Goal: Task Accomplishment & Management: Use online tool/utility

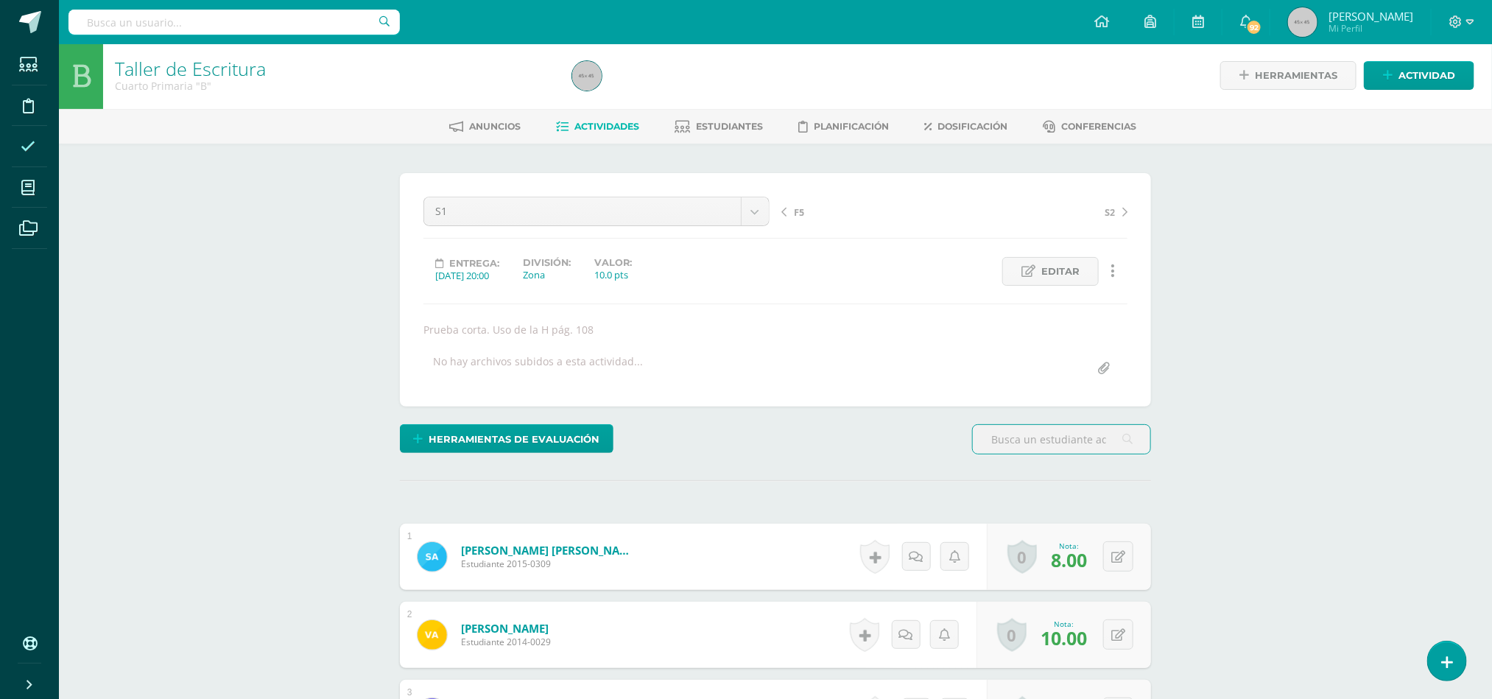
scroll to position [3, 0]
click at [36, 153] on span at bounding box center [28, 146] width 33 height 33
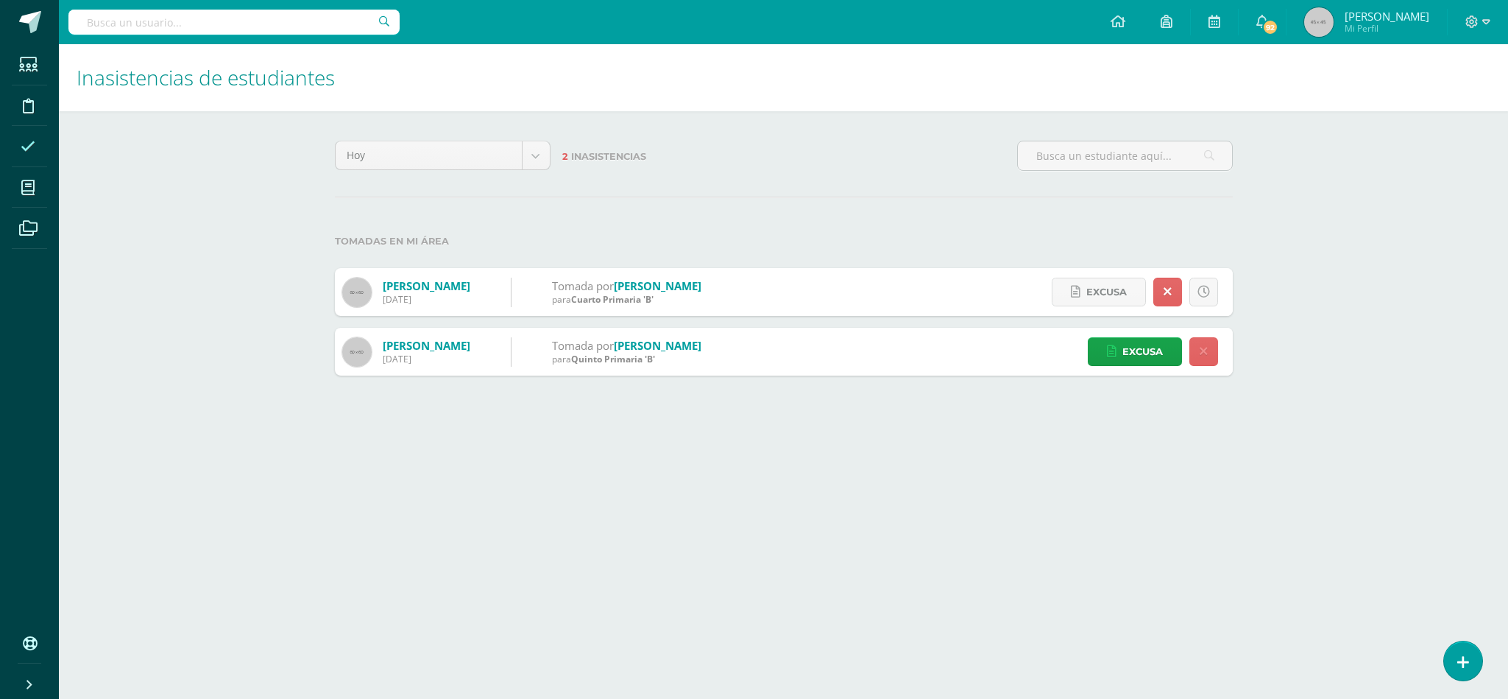
click at [1444, 659] on link at bounding box center [1463, 660] width 38 height 39
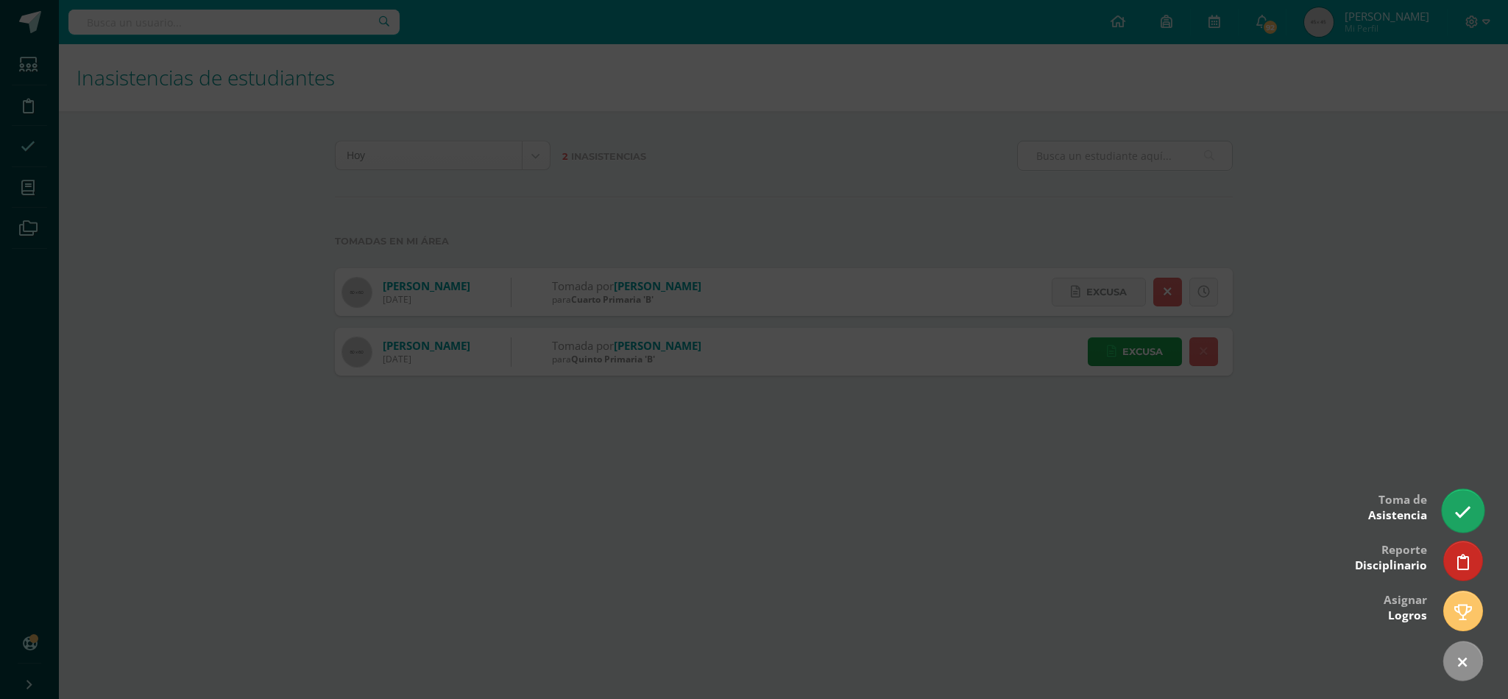
click at [1458, 510] on icon at bounding box center [1463, 512] width 17 height 17
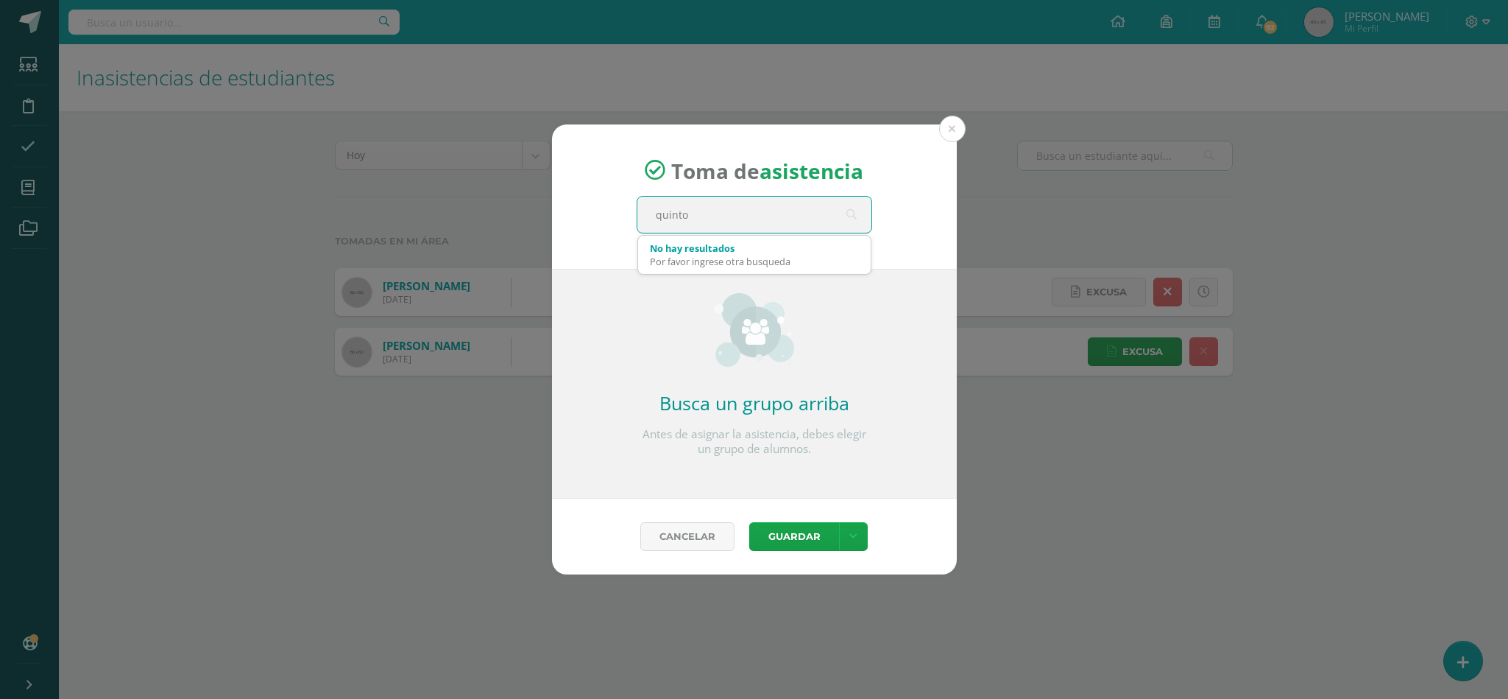
type input "quinto a"
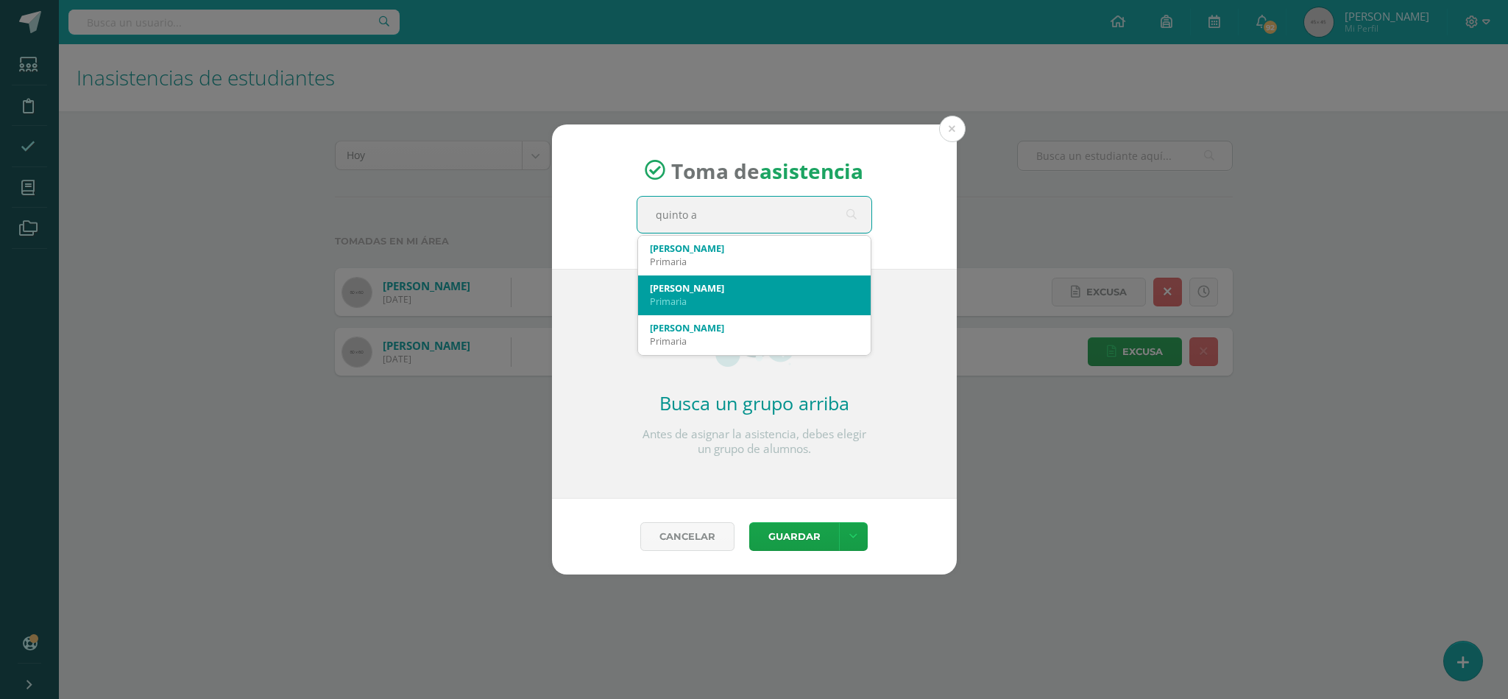
click at [753, 290] on div "Quinto A" at bounding box center [754, 287] width 209 height 13
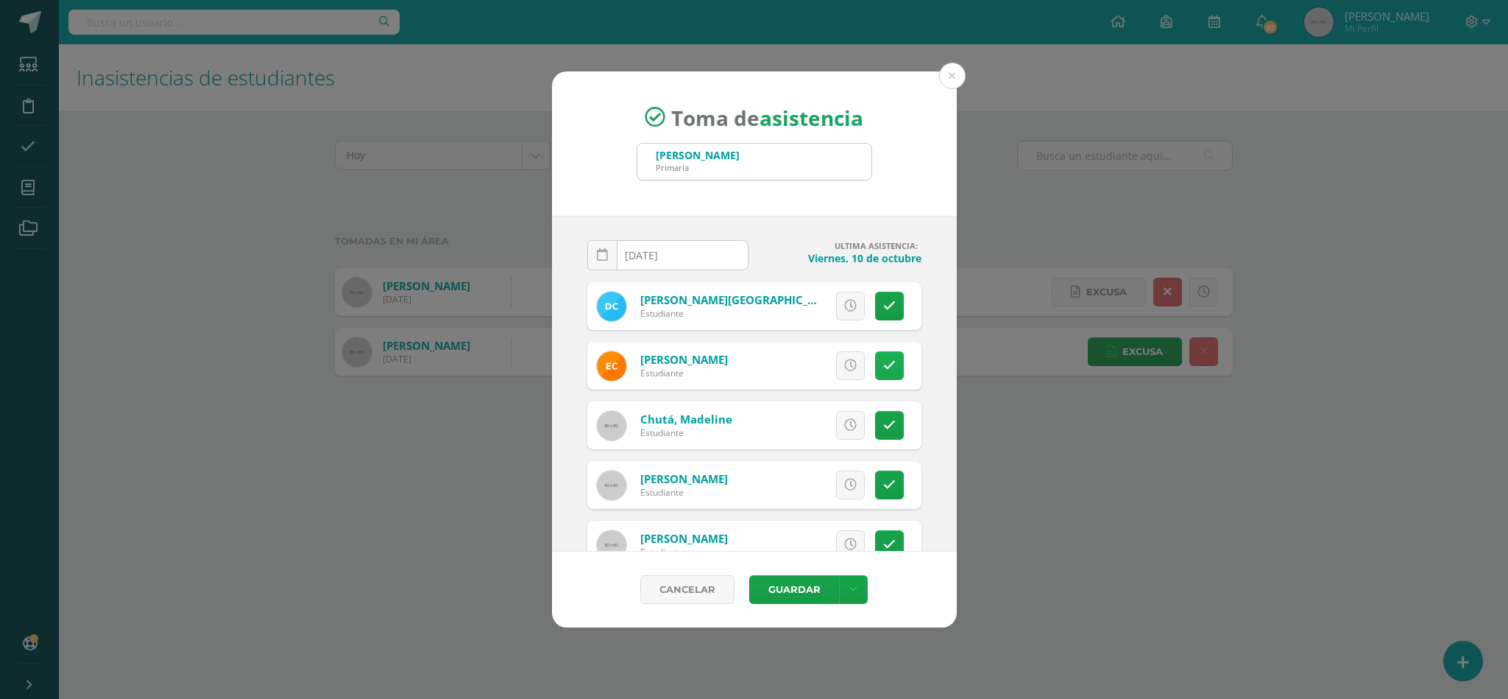
click at [883, 363] on icon at bounding box center [889, 365] width 13 height 13
click at [805, 361] on span "Excusa" at bounding box center [825, 365] width 40 height 27
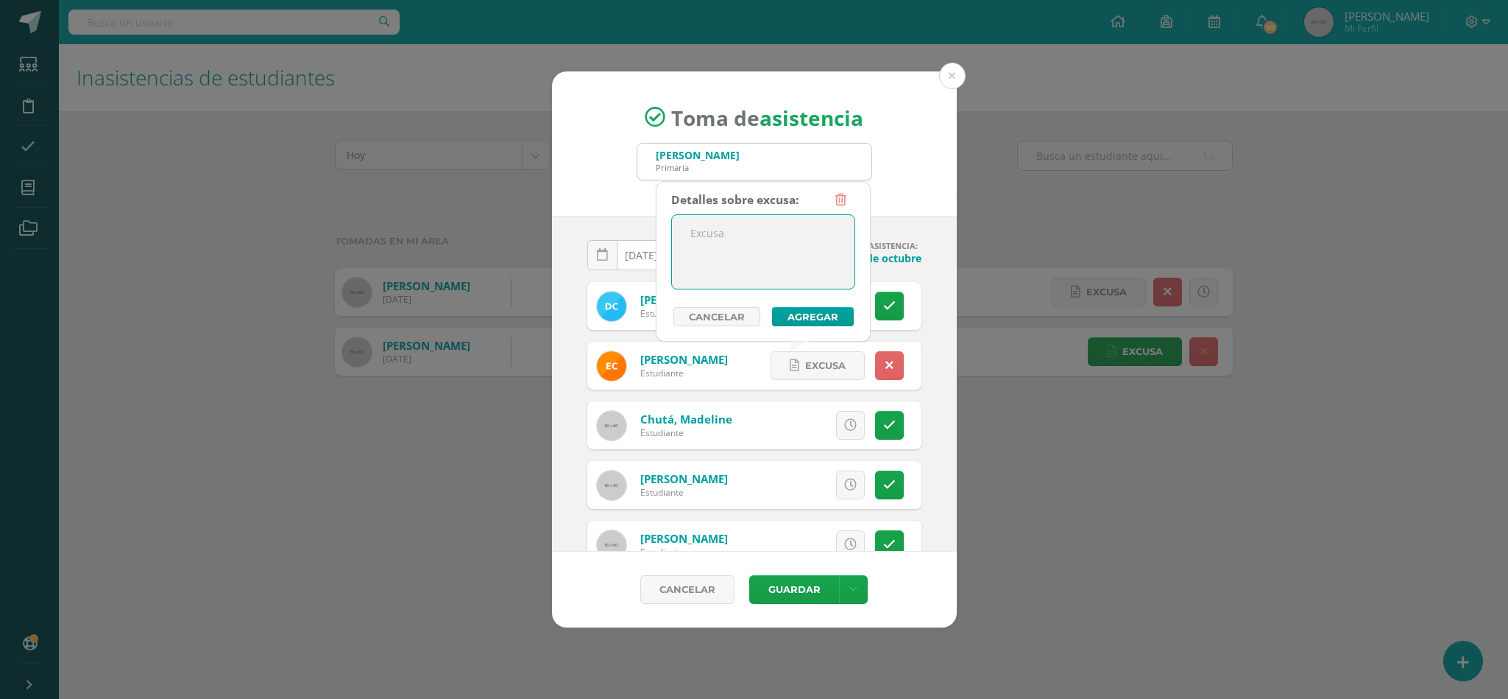
click at [705, 232] on textarea at bounding box center [763, 252] width 183 height 74
type textarea "enfermedad"
click at [831, 310] on button "Agregar" at bounding box center [813, 316] width 82 height 19
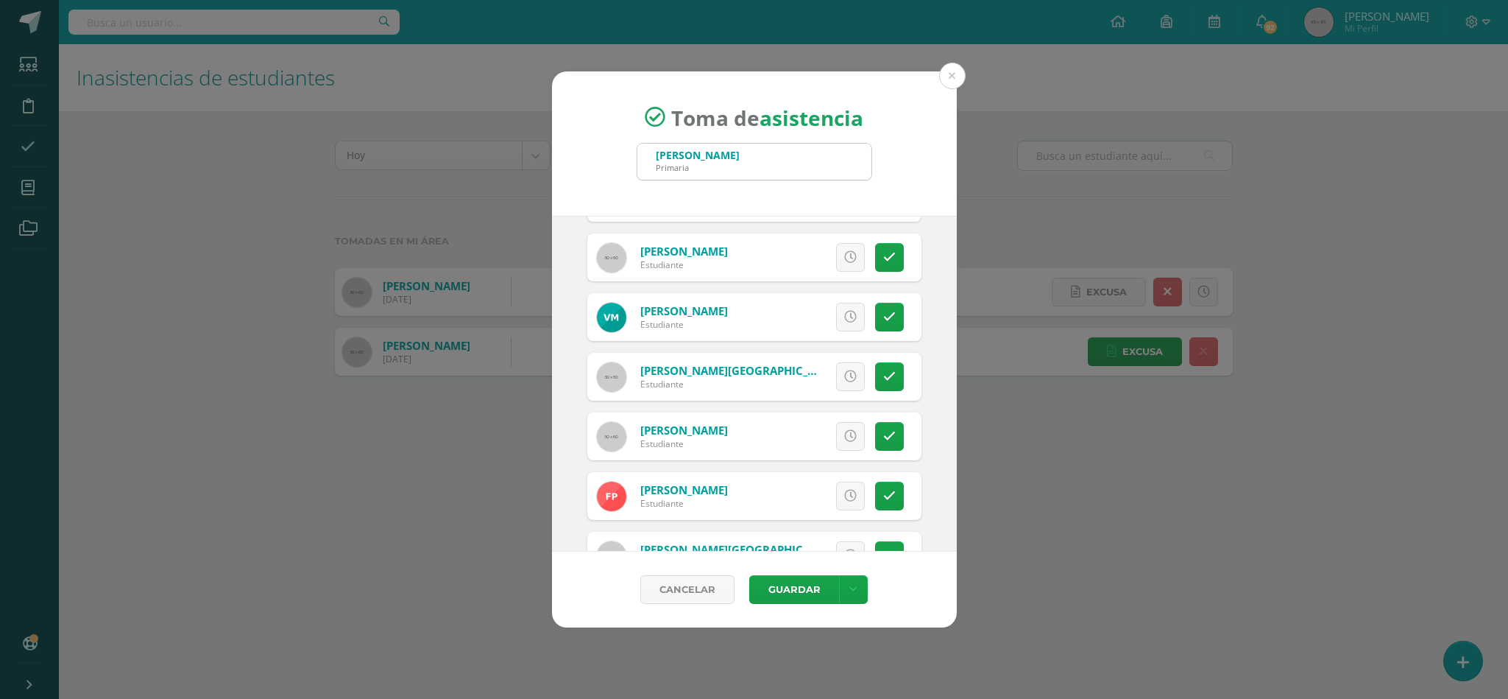
scroll to position [928, 0]
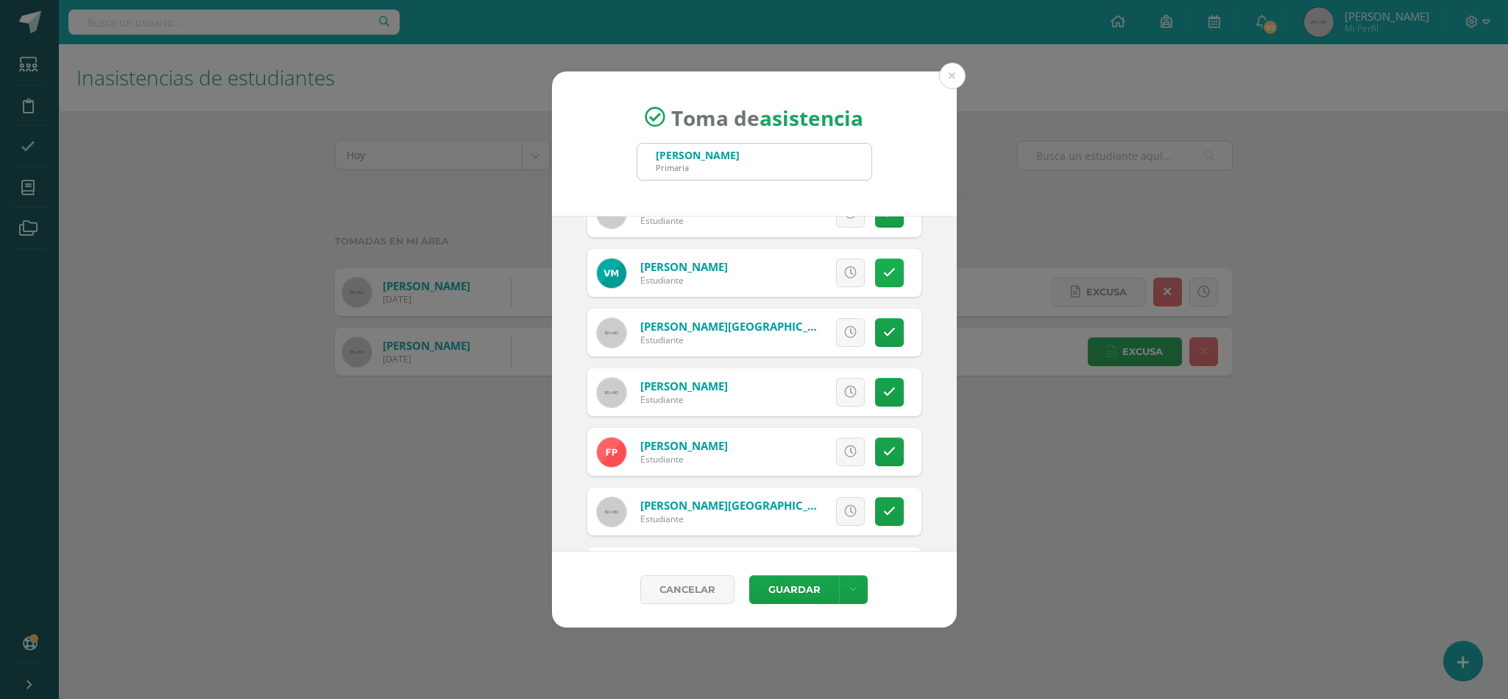
click at [883, 272] on icon at bounding box center [889, 273] width 13 height 13
click at [805, 278] on span "Excusa" at bounding box center [825, 272] width 40 height 27
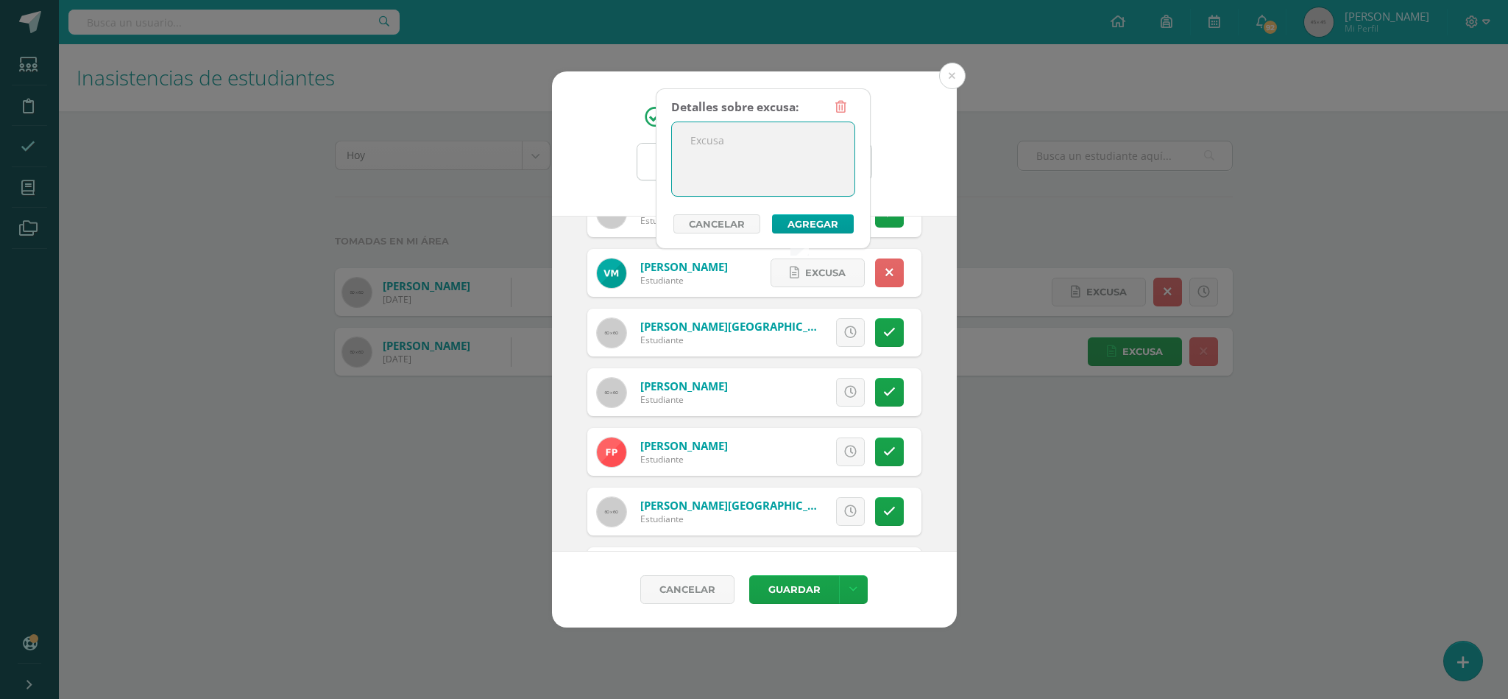
click at [740, 155] on textarea at bounding box center [763, 159] width 183 height 74
type textarea "permiso"
click at [827, 226] on button "Agregar" at bounding box center [813, 223] width 82 height 19
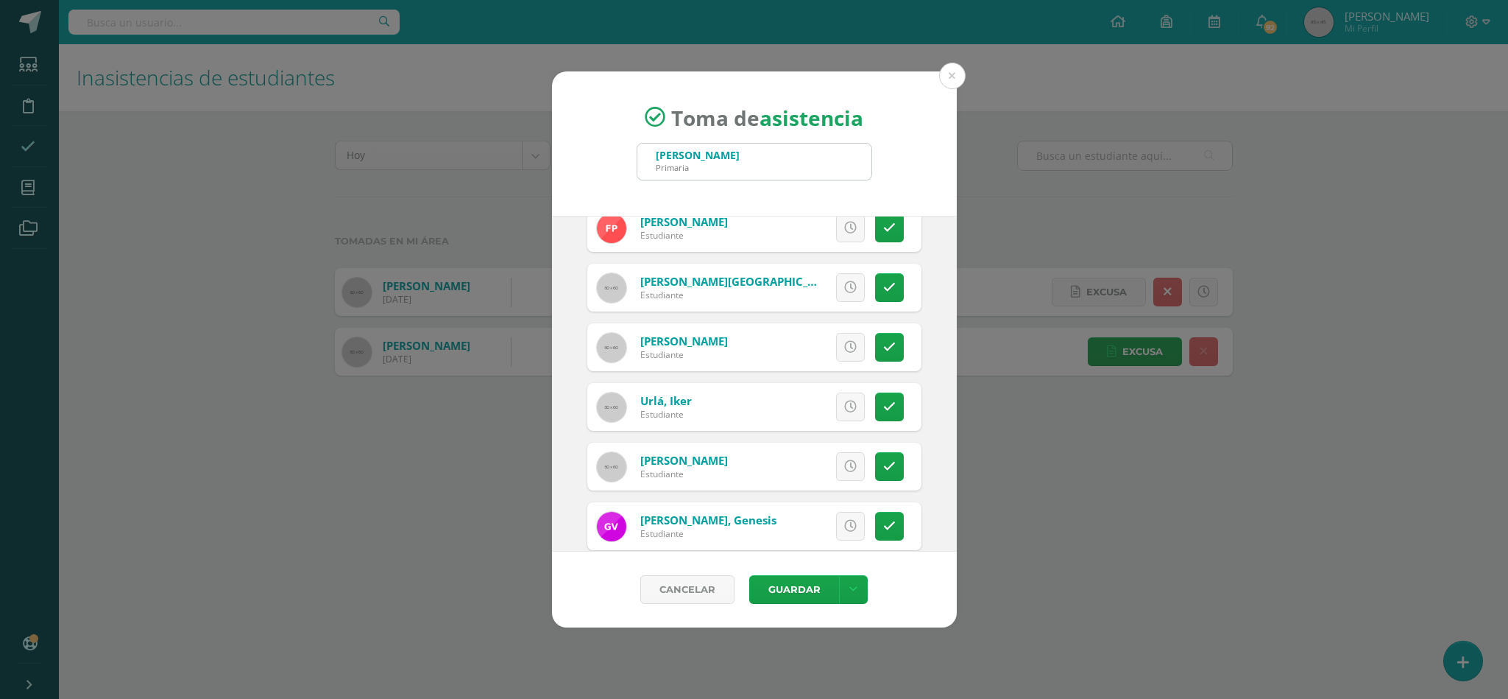
scroll to position [1173, 0]
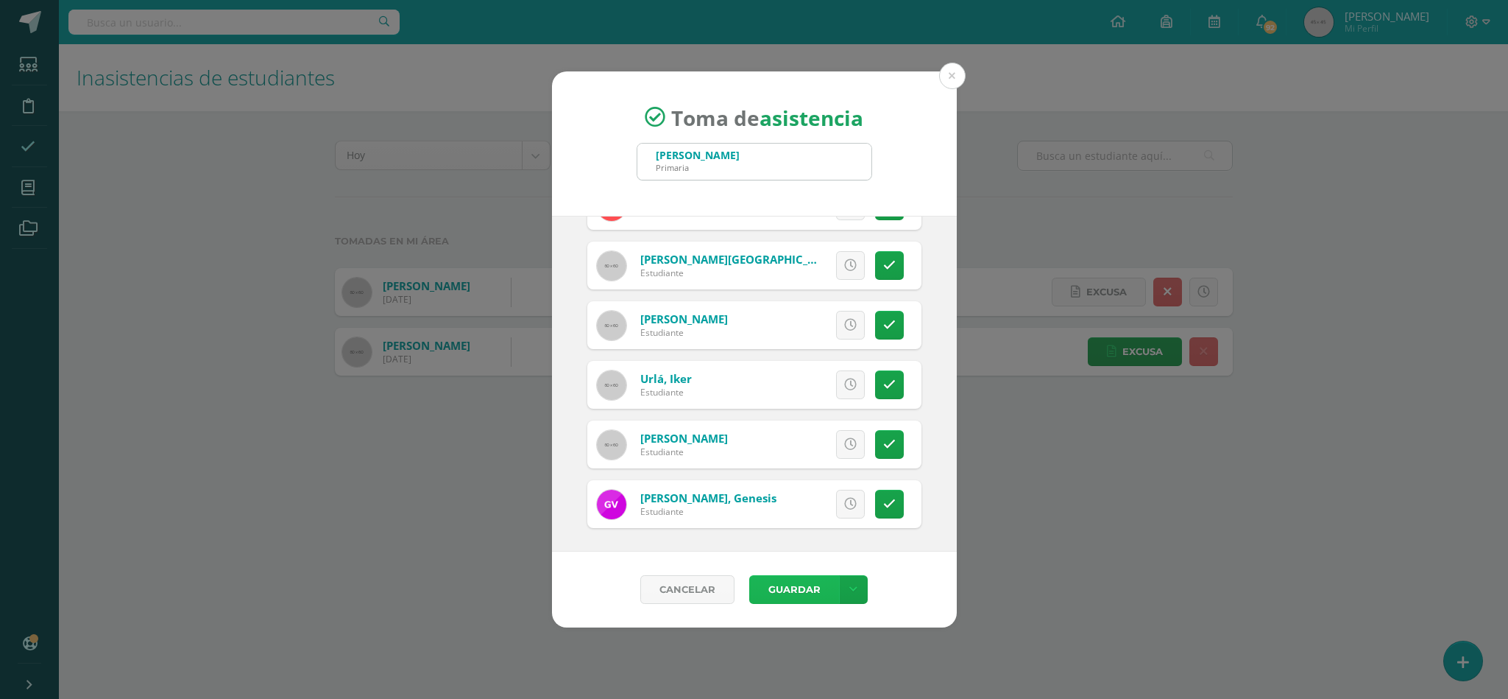
click at [788, 592] on button "Guardar" at bounding box center [794, 589] width 90 height 29
